Goal: Task Accomplishment & Management: Manage account settings

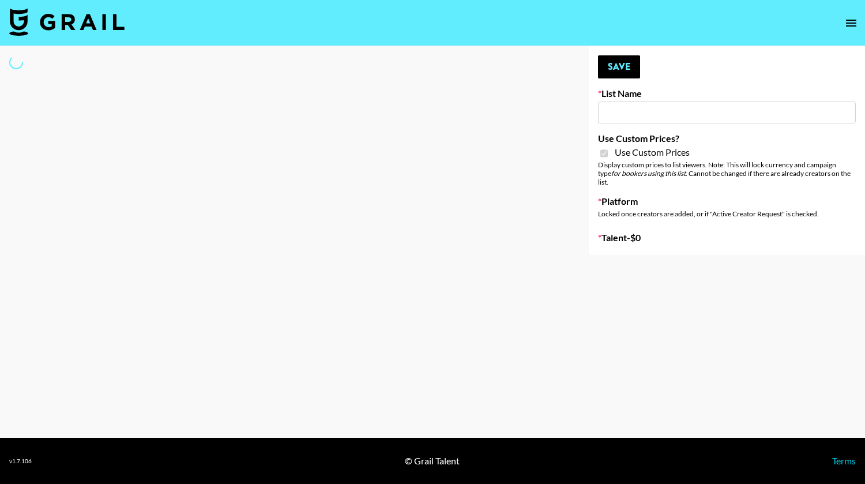
type input "Hily ([DATE])"
checkbox input "true"
select select "Brand"
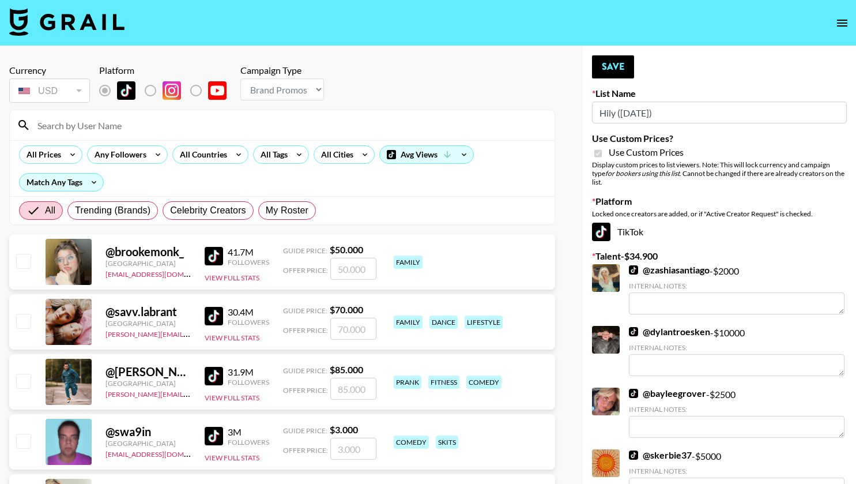
click at [103, 122] on input at bounding box center [289, 125] width 517 height 18
type input "sagethomass"
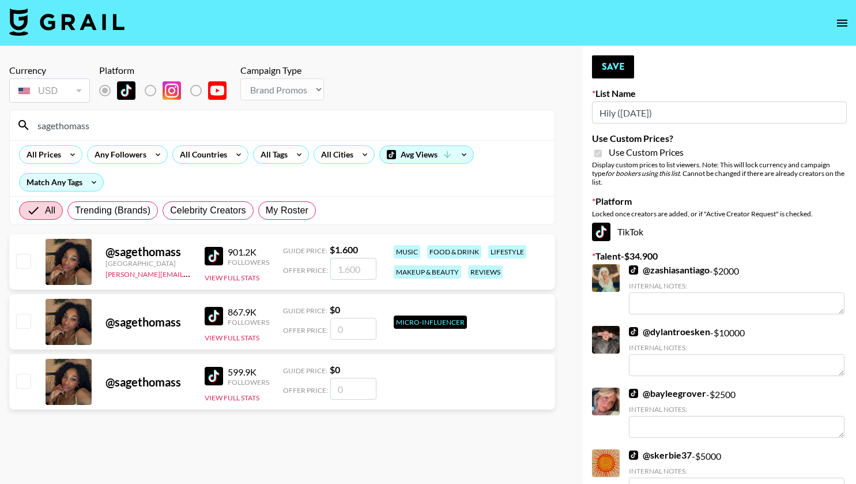
click at [25, 259] on input "checkbox" at bounding box center [23, 261] width 14 height 14
checkbox input "true"
click at [347, 268] on input "1600" at bounding box center [353, 269] width 46 height 22
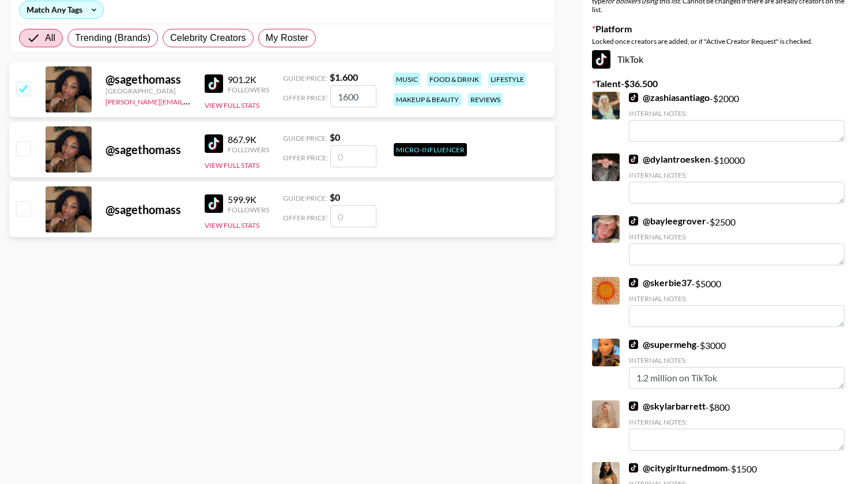
type input "100"
checkbox input "false"
type input "2"
checkbox input "true"
click at [462, 353] on div "Currency USD USD ​ Platform Campaign Type Choose Type... Song Promos Brand Prom…" at bounding box center [282, 388] width 565 height 1029
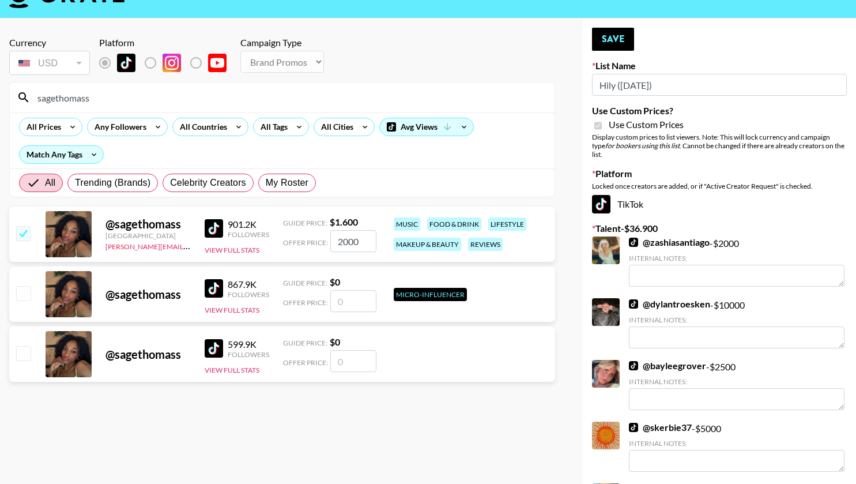
scroll to position [25, 0]
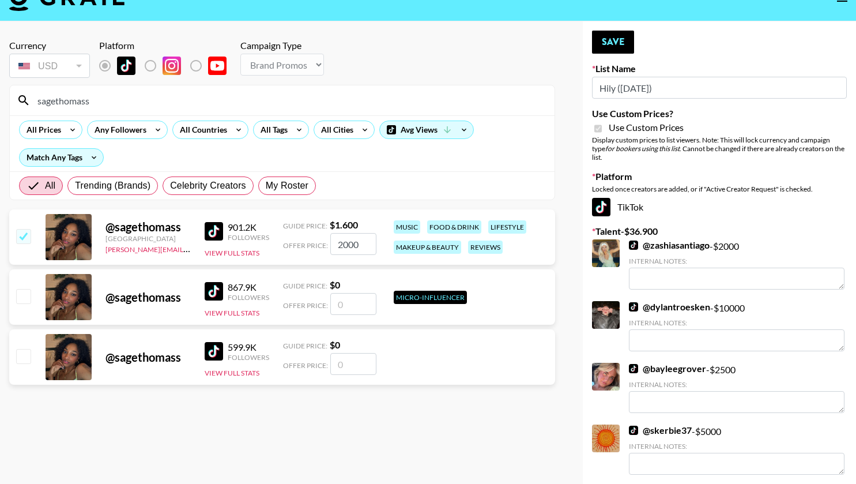
click at [366, 246] on input "2000" at bounding box center [353, 244] width 46 height 22
type input "2"
checkbox input "false"
type input "1"
checkbox input "true"
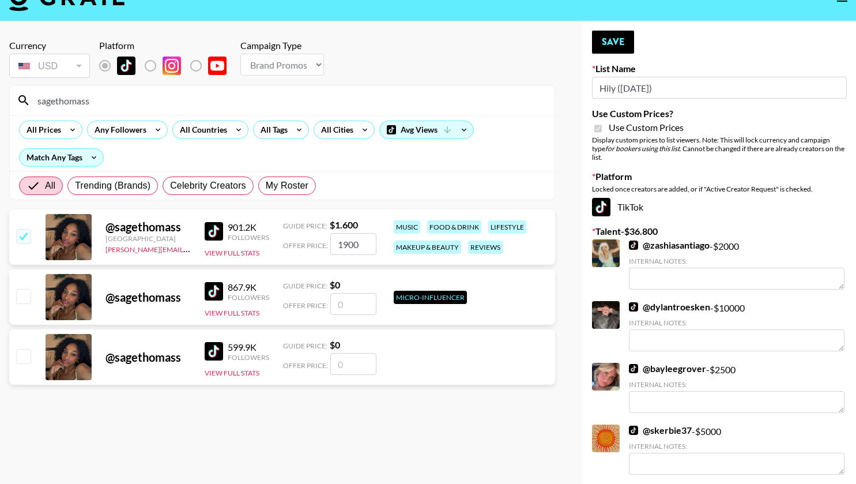
type input "1900"
click at [381, 417] on section "Currency USD USD ​ Platform Campaign Type Choose Type... Song Promos Brand Prom…" at bounding box center [282, 227] width 546 height 392
click at [621, 41] on button "Save" at bounding box center [613, 42] width 42 height 23
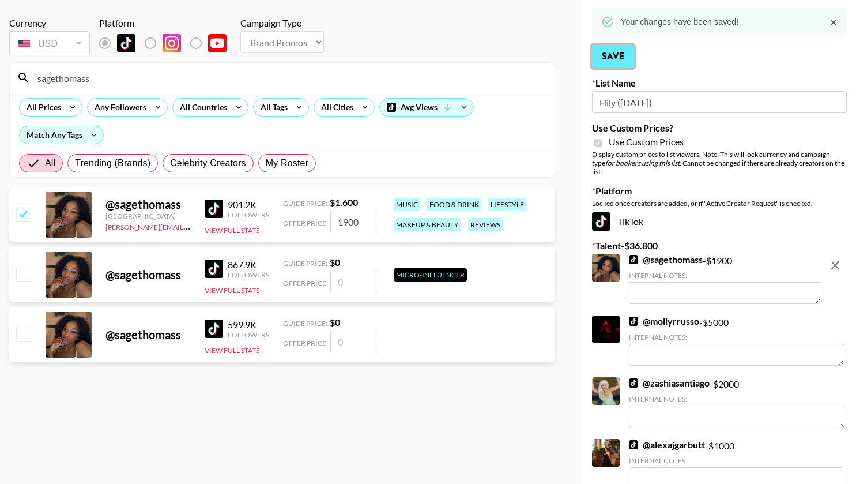
scroll to position [0, 0]
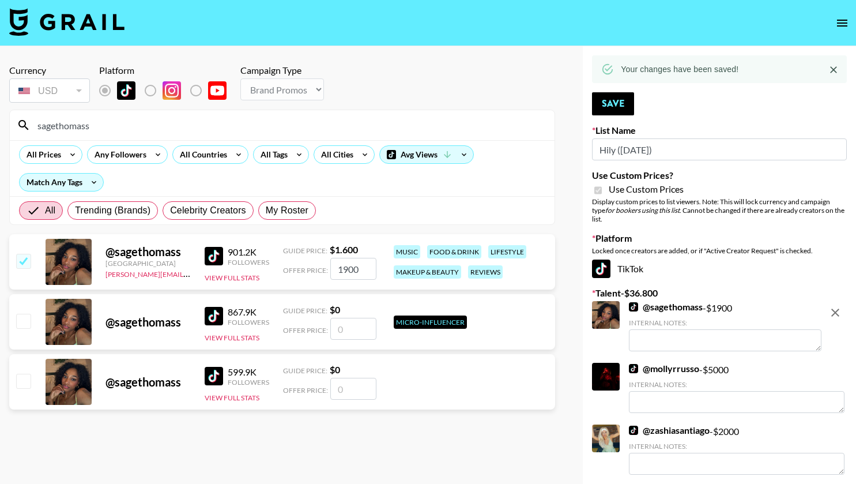
click at [246, 125] on input "sagethomass" at bounding box center [289, 125] width 517 height 18
drag, startPoint x: 246, startPoint y: 125, endPoint x: 0, endPoint y: 142, distance: 246.8
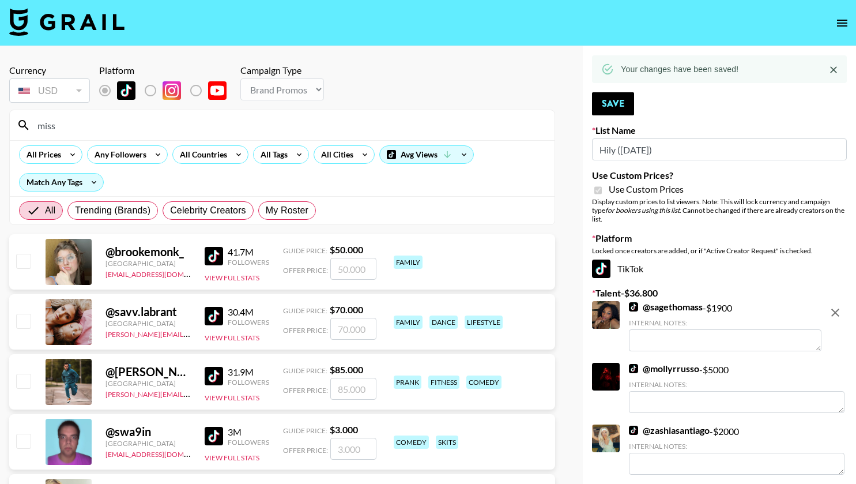
click at [60, 129] on input "miss" at bounding box center [289, 125] width 517 height 18
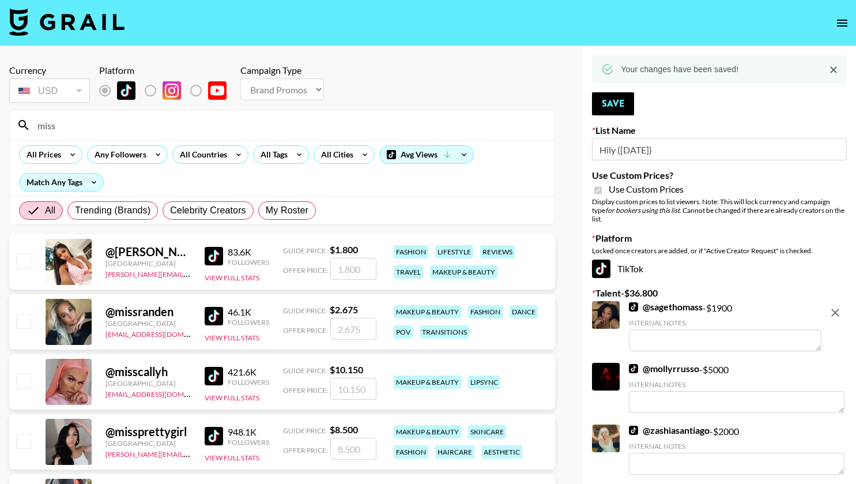
type input "miss"
click at [20, 261] on input "checkbox" at bounding box center [23, 261] width 14 height 14
checkbox input "true"
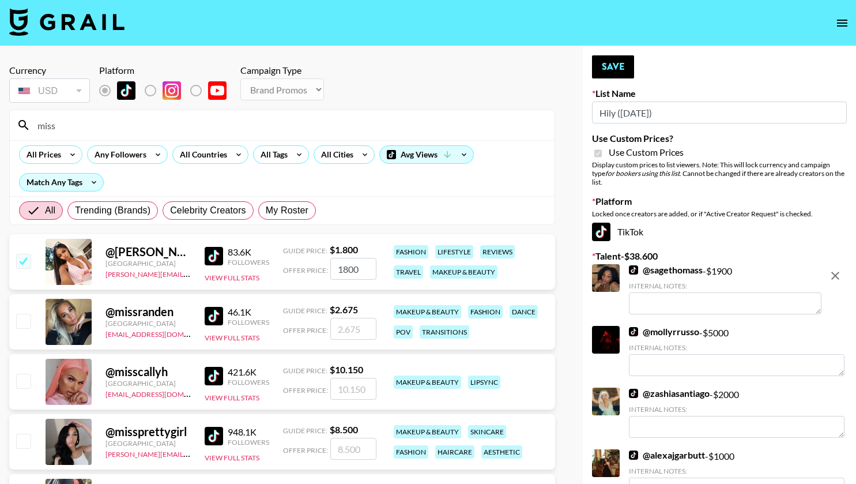
click at [362, 271] on input "1800" at bounding box center [353, 269] width 46 height 22
type input "1500"
click at [622, 70] on button "Save" at bounding box center [613, 66] width 42 height 23
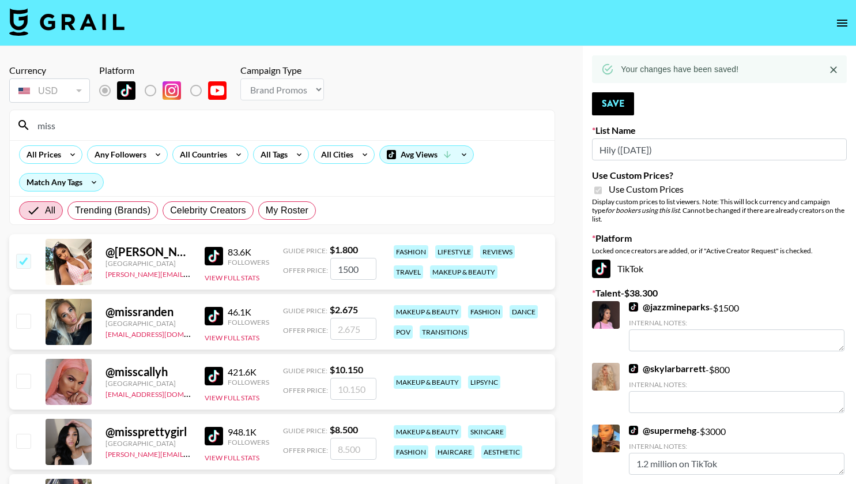
click at [245, 121] on input "miss" at bounding box center [289, 125] width 517 height 18
drag, startPoint x: 223, startPoint y: 123, endPoint x: 0, endPoint y: 119, distance: 222.6
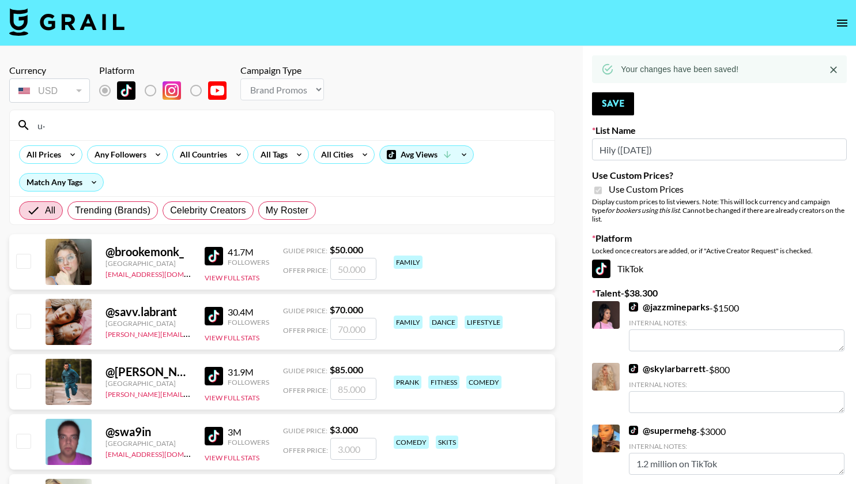
type input "u"
type input "ú"
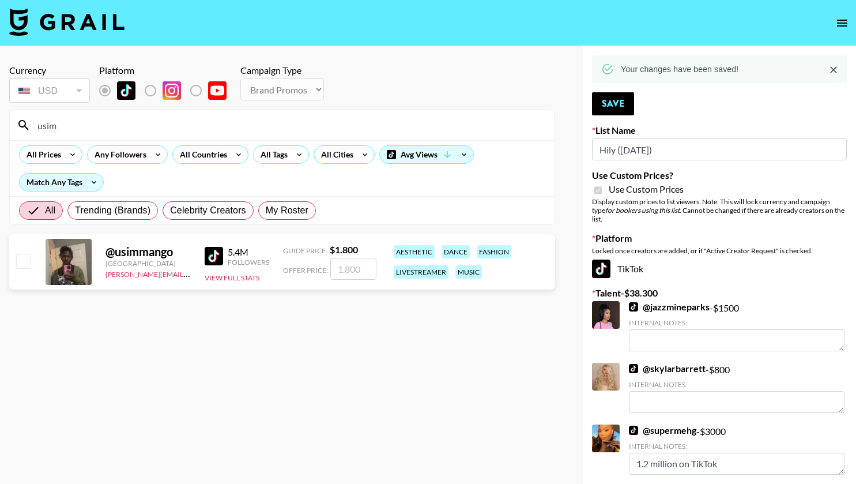
type input "usim"
click at [24, 268] on input "checkbox" at bounding box center [23, 261] width 14 height 14
checkbox input "true"
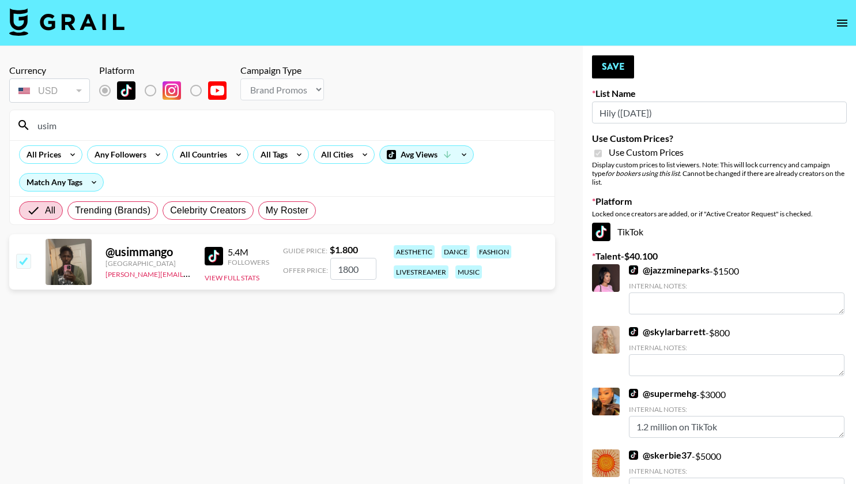
click at [367, 268] on input "1800" at bounding box center [353, 269] width 46 height 22
type input "1500"
checkbox input "false"
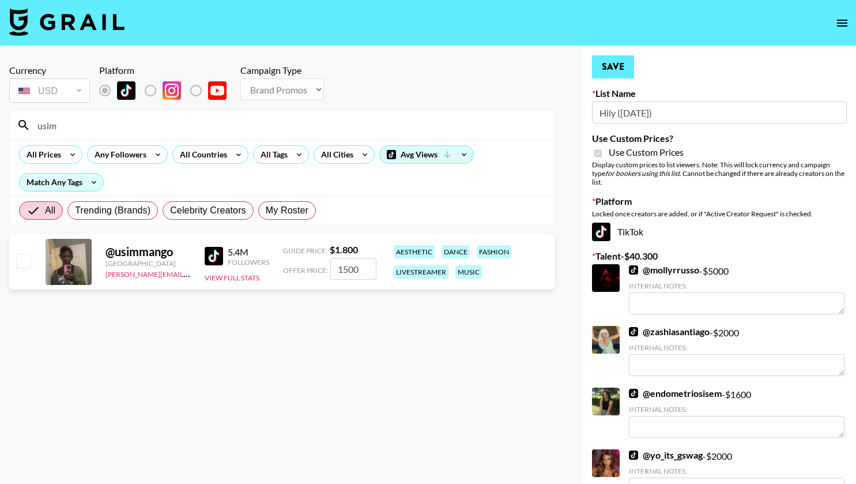
type input "1500"
click at [620, 65] on button "Save" at bounding box center [613, 66] width 42 height 23
